Goal: Information Seeking & Learning: Learn about a topic

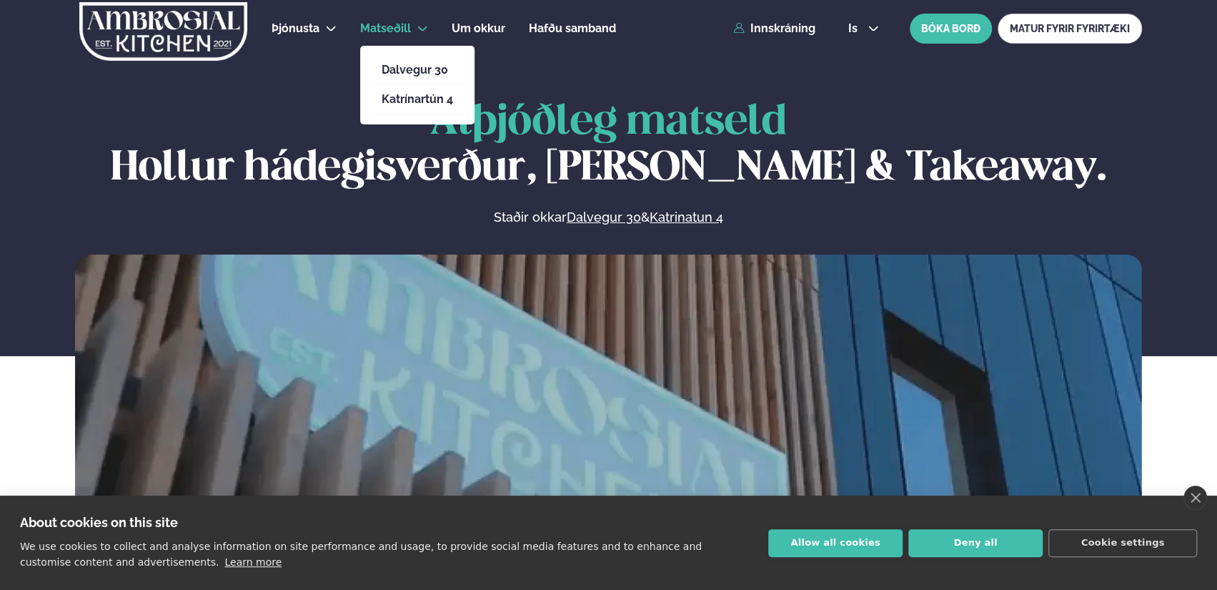
click at [420, 26] on icon at bounding box center [422, 28] width 11 height 11
click at [407, 70] on link "Dalvegur 30" at bounding box center [417, 69] width 71 height 11
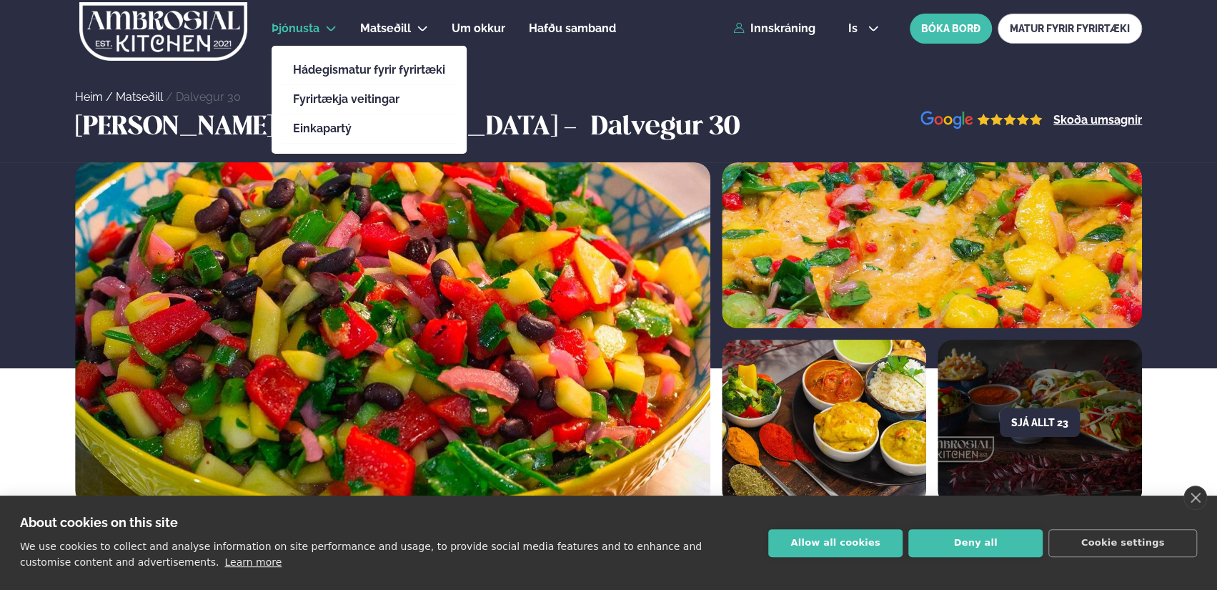
click at [329, 29] on icon at bounding box center [331, 28] width 9 height 5
click at [327, 73] on link "Hádegismatur fyrir fyrirtæki" at bounding box center [369, 69] width 152 height 11
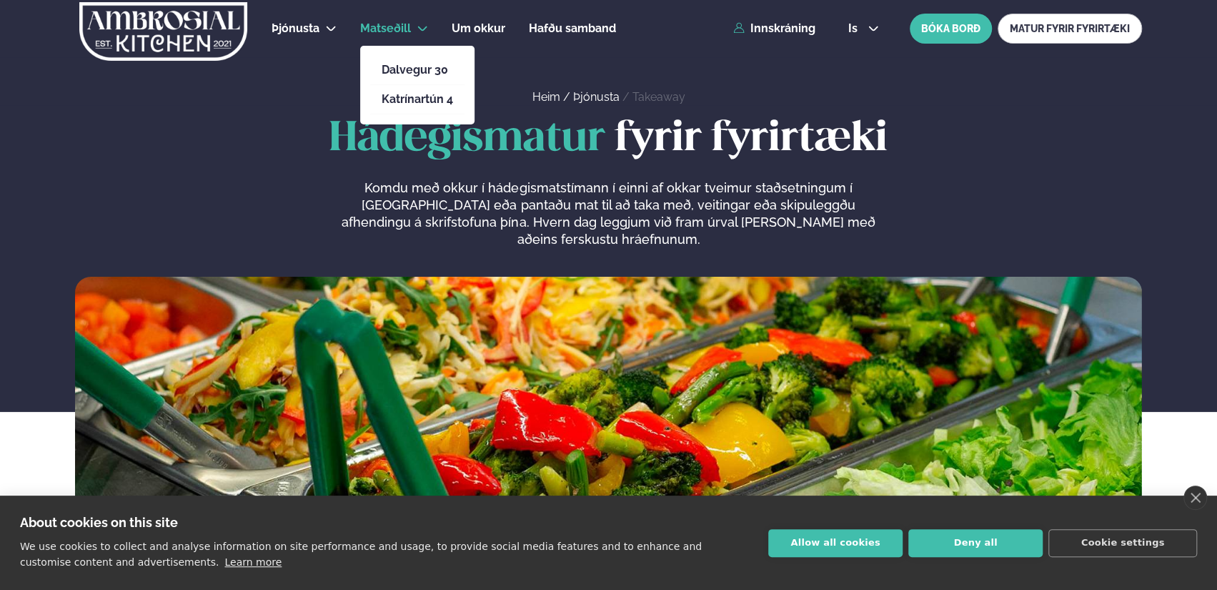
drag, startPoint x: 411, startPoint y: 68, endPoint x: 469, endPoint y: 76, distance: 58.5
click at [411, 68] on link "Dalvegur 30" at bounding box center [417, 69] width 71 height 11
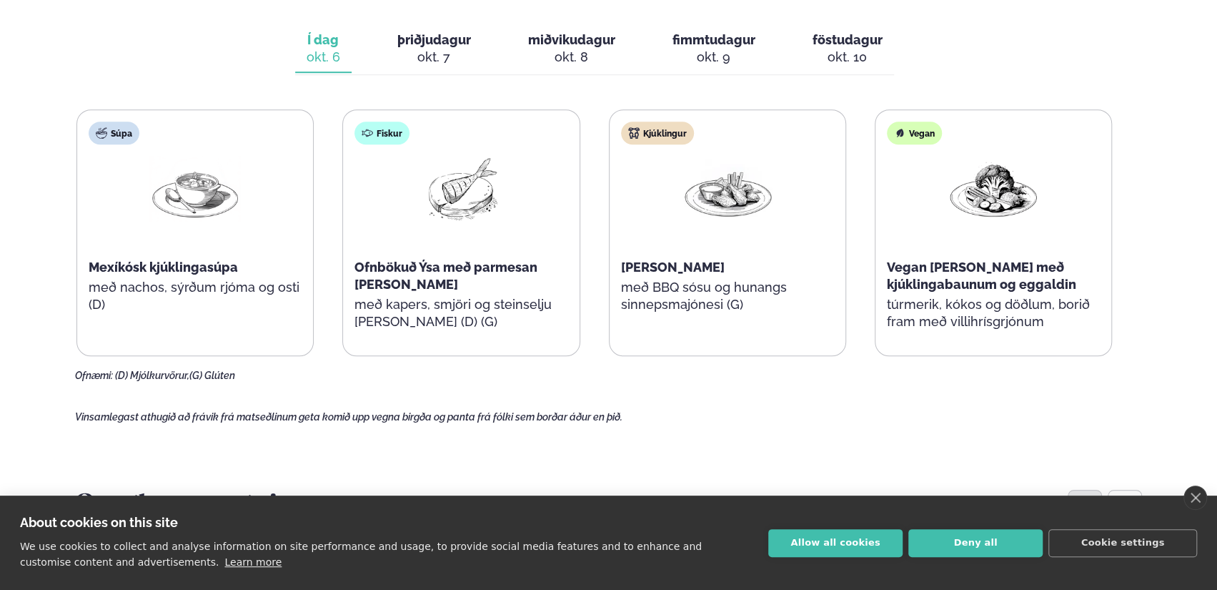
scroll to position [663, 0]
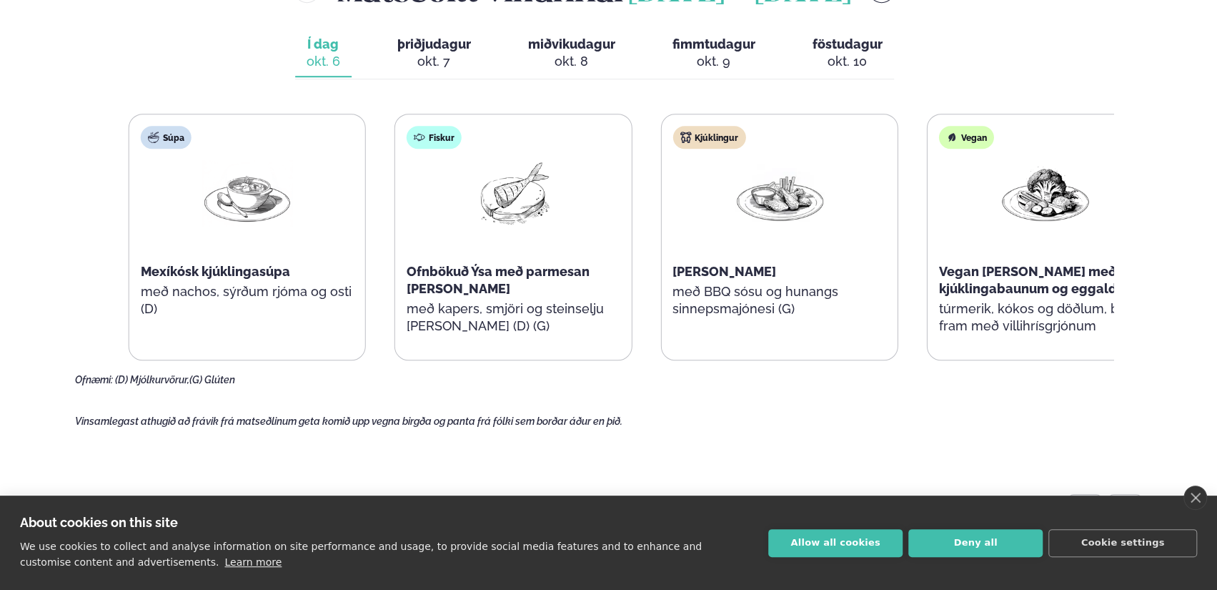
click at [763, 277] on span "[PERSON_NAME]" at bounding box center [725, 271] width 104 height 15
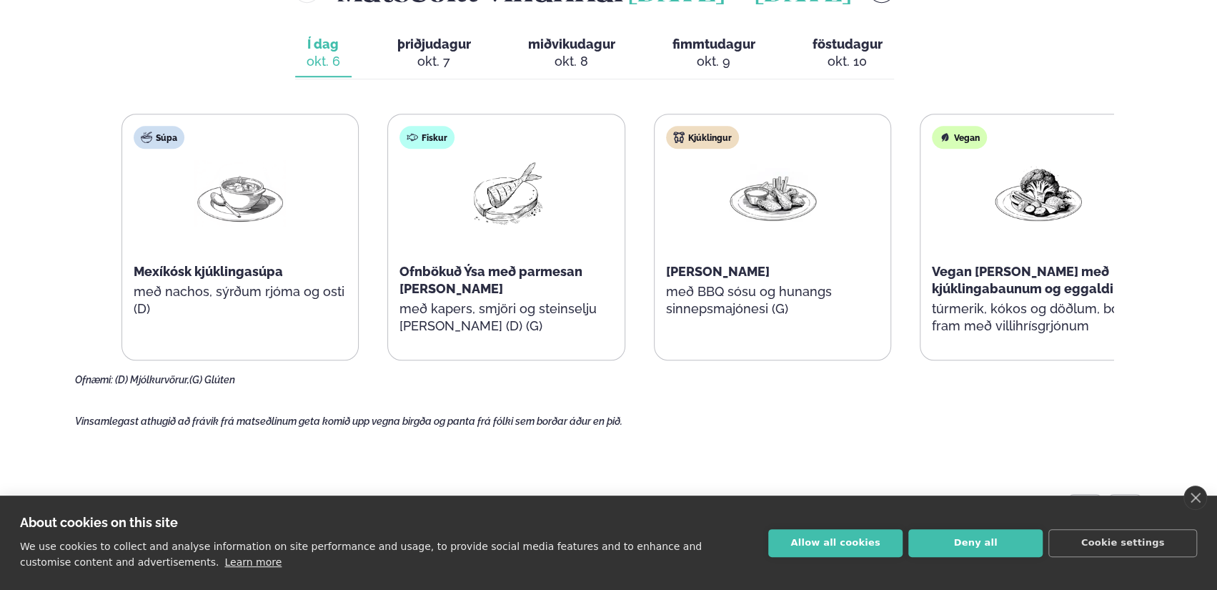
click at [738, 268] on span "[PERSON_NAME]" at bounding box center [718, 271] width 104 height 15
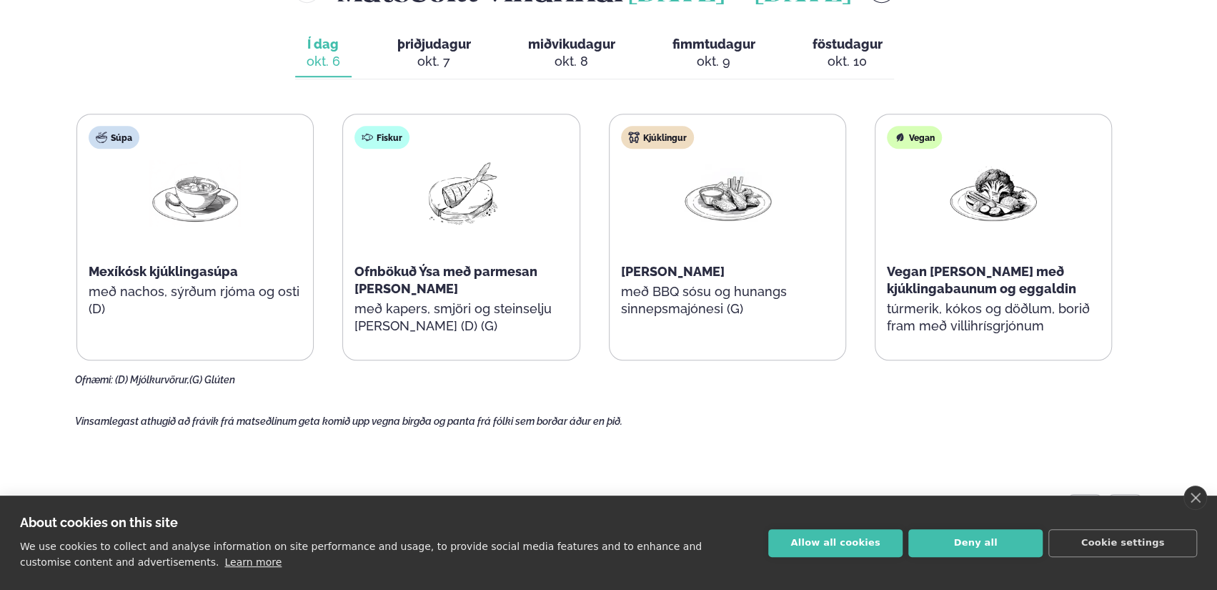
click at [548, 46] on span "miðvikudagur" at bounding box center [571, 43] width 87 height 15
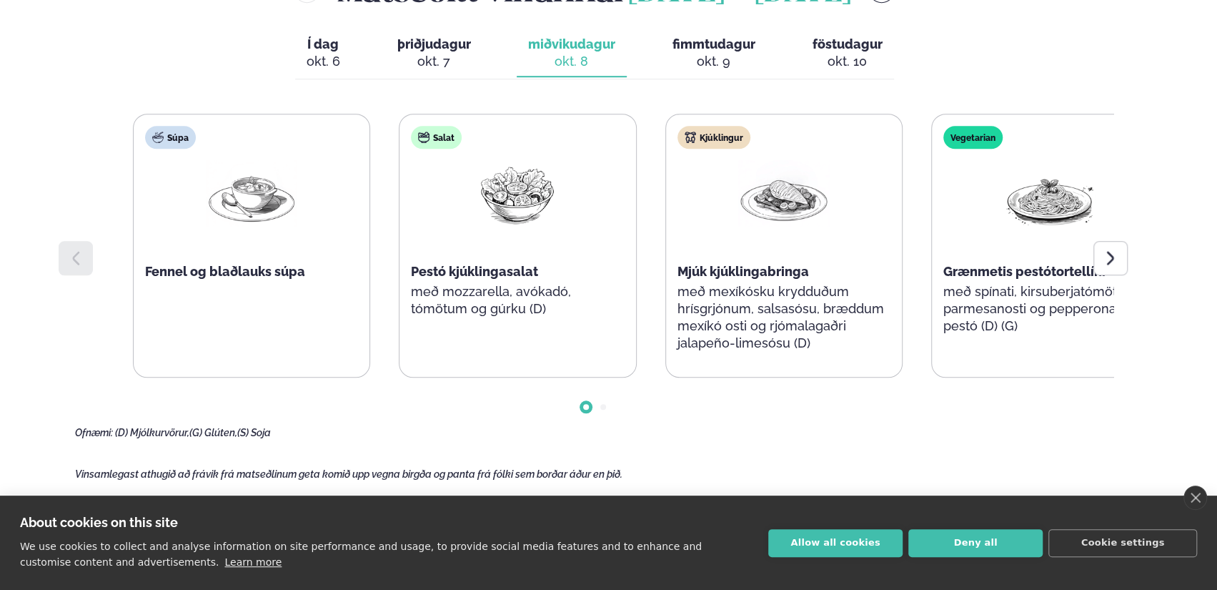
click at [804, 304] on p "með mexíkósku krydduðum hrísgrjónum, salsasósu, bræddum mexíkó osti og rjómalag…" at bounding box center [783, 317] width 213 height 69
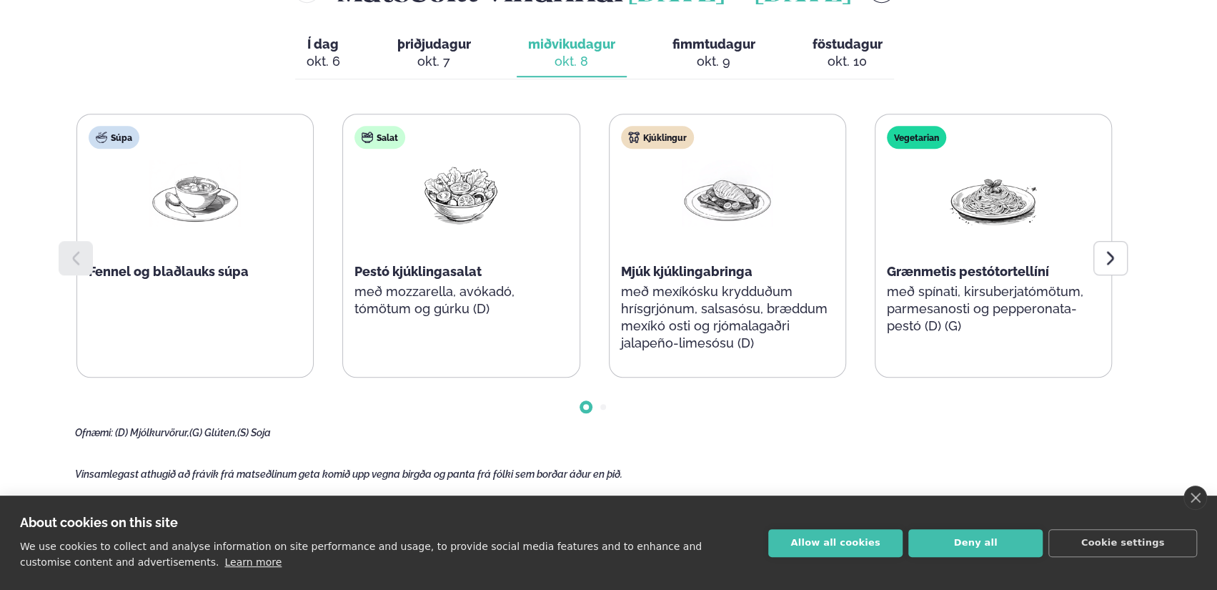
click at [329, 49] on span "Í dag" at bounding box center [324, 44] width 34 height 17
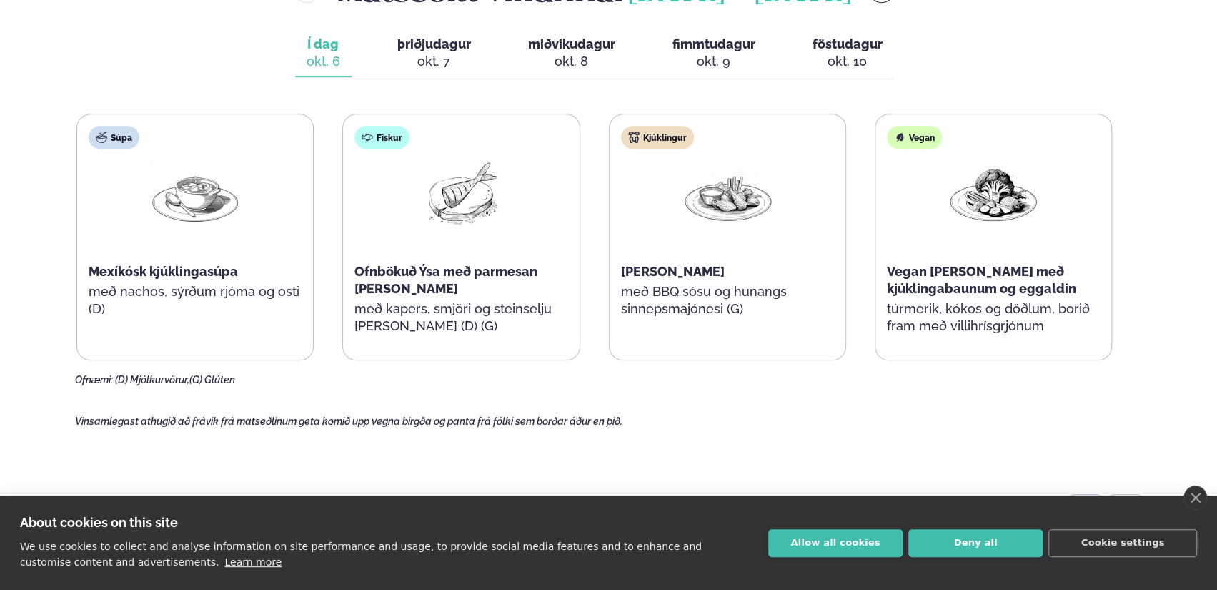
click at [549, 51] on button "miðvikudagur mið. [DATE]" at bounding box center [572, 53] width 110 height 47
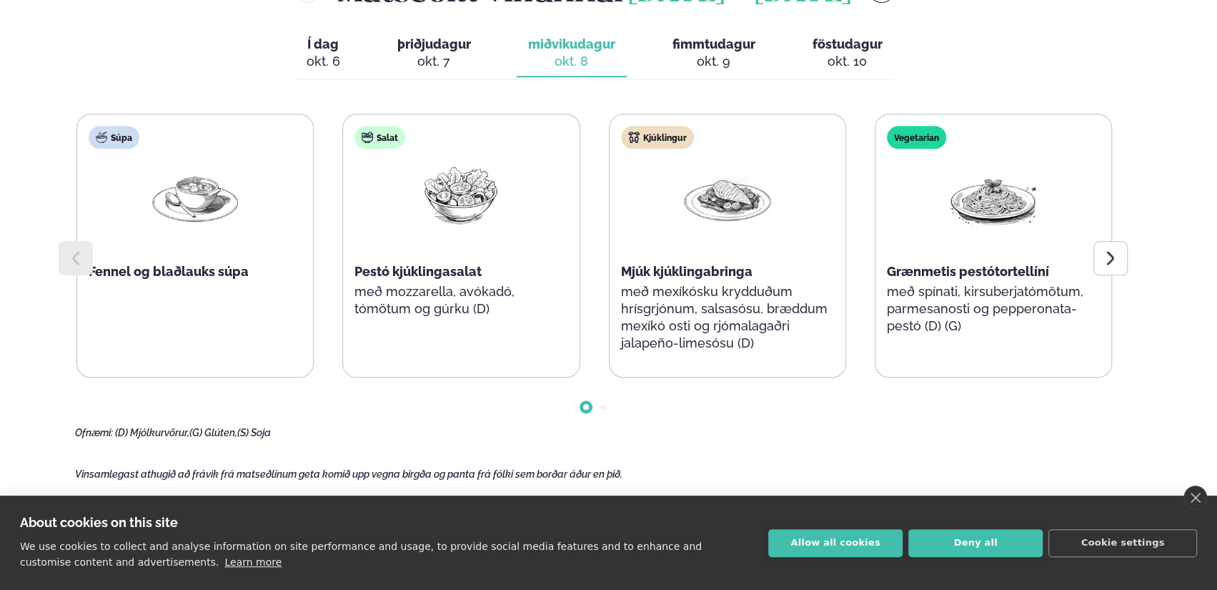
click at [699, 49] on span "fimmtudagur" at bounding box center [714, 43] width 83 height 15
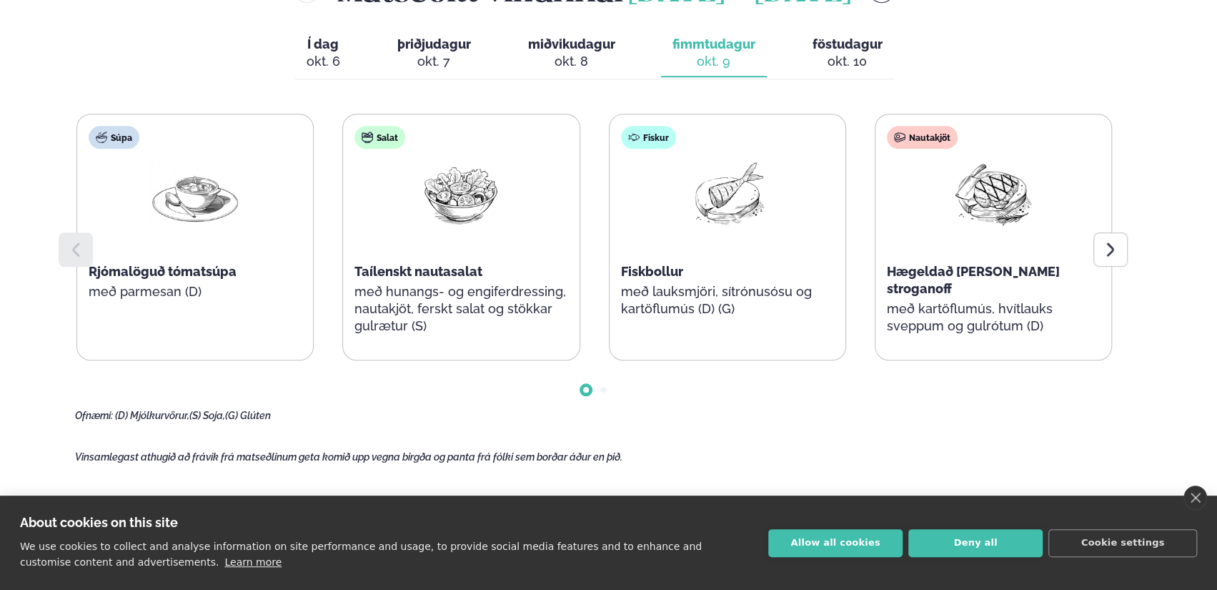
click at [324, 49] on span "Í dag" at bounding box center [324, 44] width 34 height 17
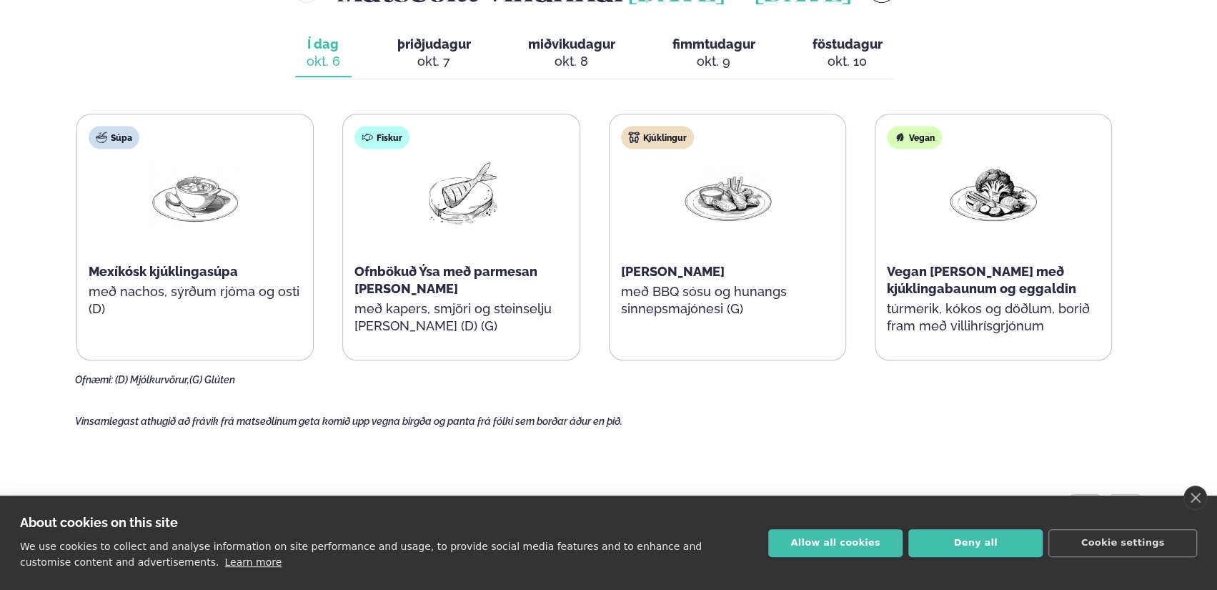
click at [562, 58] on div "okt. 8" at bounding box center [571, 61] width 87 height 17
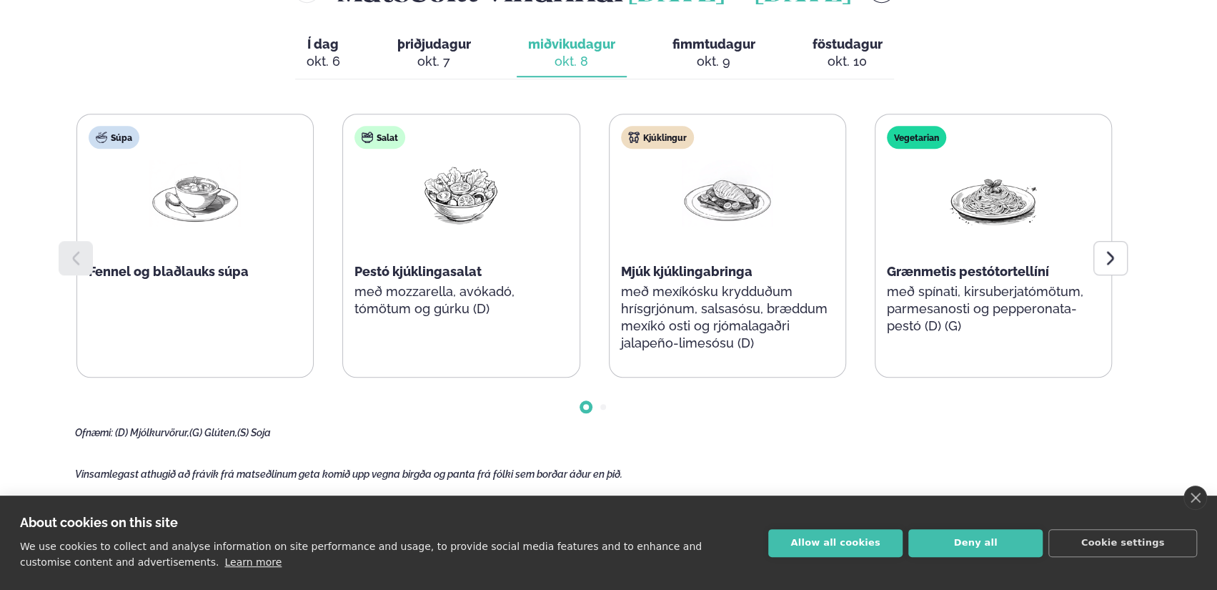
click at [701, 46] on span "fimmtudagur" at bounding box center [714, 43] width 83 height 15
